Goal: Subscribe to service/newsletter

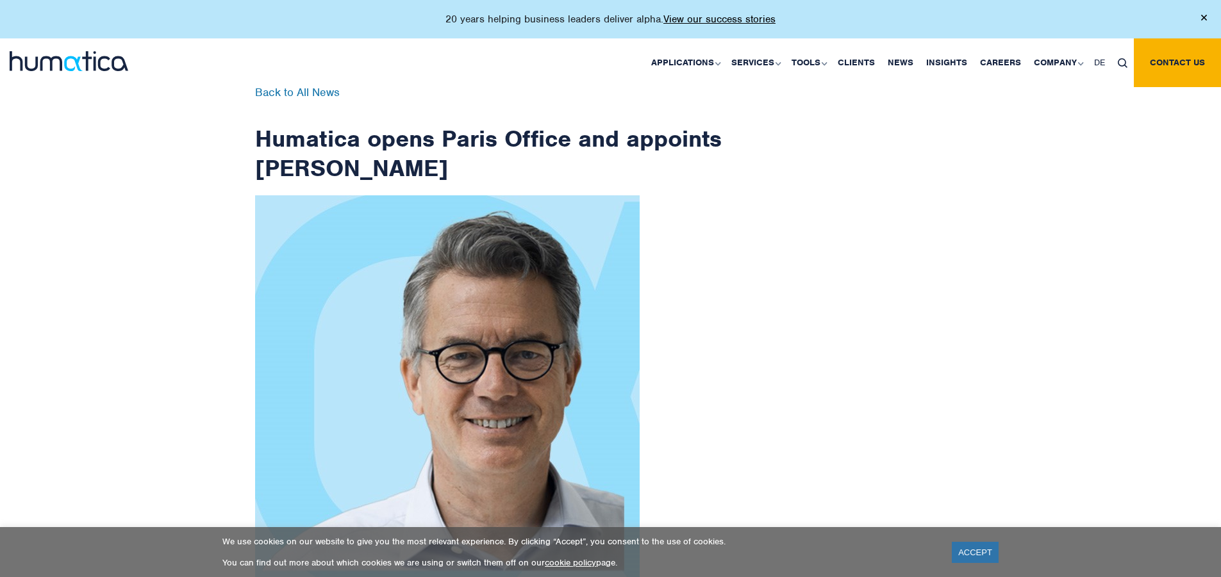
scroll to position [2044, 0]
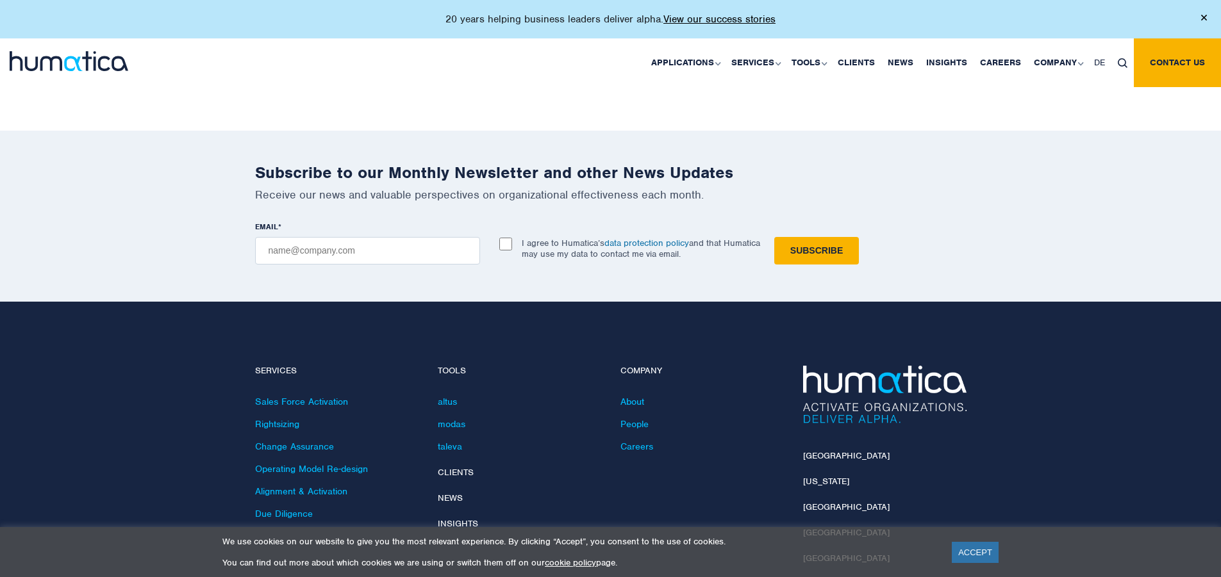
checkbox input "true"
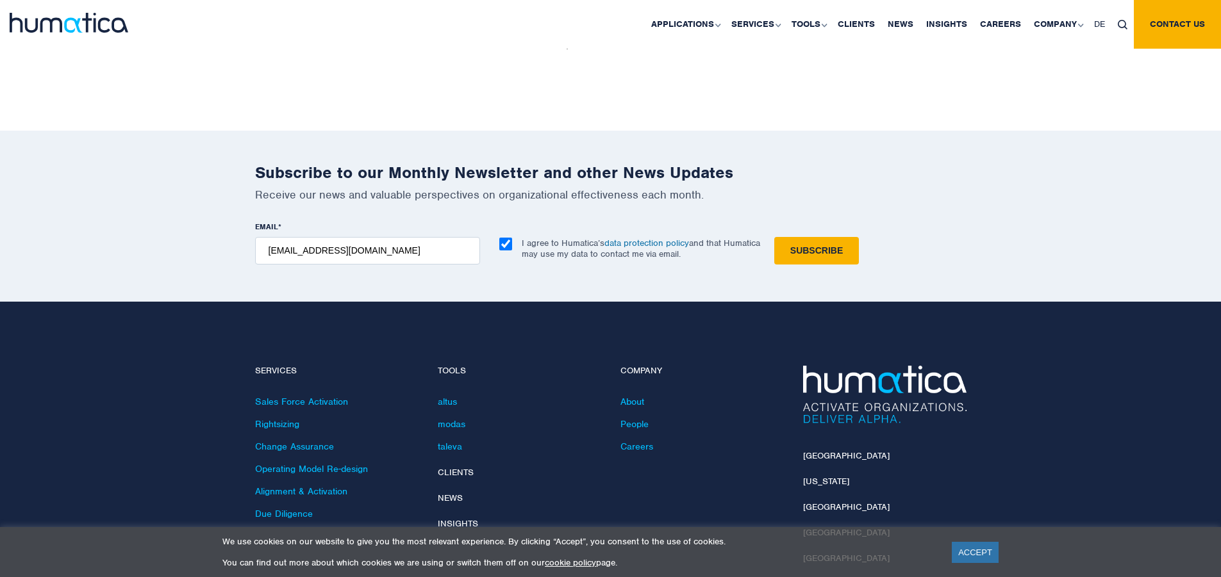
type input "[EMAIL_ADDRESS][DOMAIN_NAME]"
click at [774, 237] on input "Subscribe" at bounding box center [816, 251] width 85 height 28
